Goal: Information Seeking & Learning: Find specific page/section

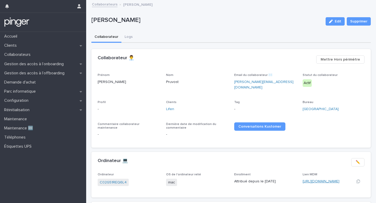
click at [324, 180] on link "[URL][DOMAIN_NAME]" at bounding box center [321, 182] width 37 height 4
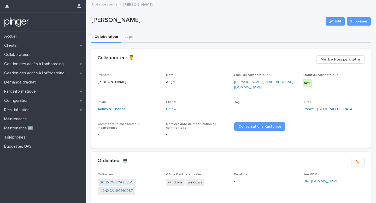
click at [325, 173] on p "Lien MDM" at bounding box center [334, 175] width 62 height 4
click at [325, 174] on div "Lien MDM https://eu.ninjarmm.com/#/deviceDashboard/3925/overview" at bounding box center [334, 180] width 62 height 15
click at [129, 180] on link "S6NXCV12Y42325C" at bounding box center [117, 182] width 34 height 5
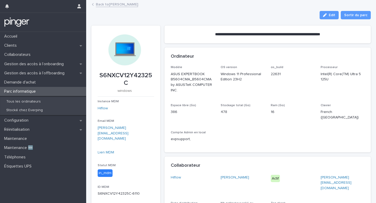
scroll to position [18, 0]
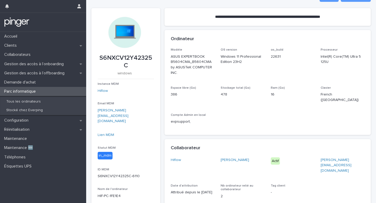
click at [109, 132] on div "Lien MDM" at bounding box center [126, 134] width 56 height 5
click at [109, 133] on link "Lien MDM" at bounding box center [106, 135] width 16 height 4
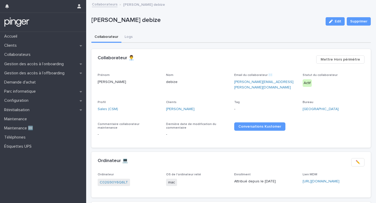
scroll to position [20, 0]
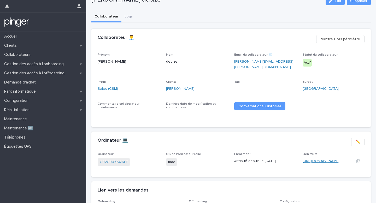
click at [309, 159] on link "[URL][DOMAIN_NAME]" at bounding box center [321, 161] width 37 height 4
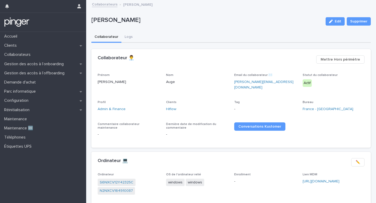
click at [325, 174] on div "Lien MDM [URL][DOMAIN_NAME]" at bounding box center [334, 180] width 62 height 15
click at [323, 181] on div "[URL][DOMAIN_NAME]" at bounding box center [328, 181] width 50 height 5
click at [326, 180] on link "[URL][DOMAIN_NAME]" at bounding box center [321, 182] width 37 height 4
click at [127, 180] on link "S6NXCV12Y42325C" at bounding box center [117, 182] width 34 height 5
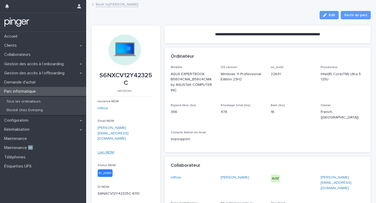
click at [112, 151] on link "Lien MDM" at bounding box center [106, 153] width 16 height 4
